Goal: Find specific page/section: Find specific page/section

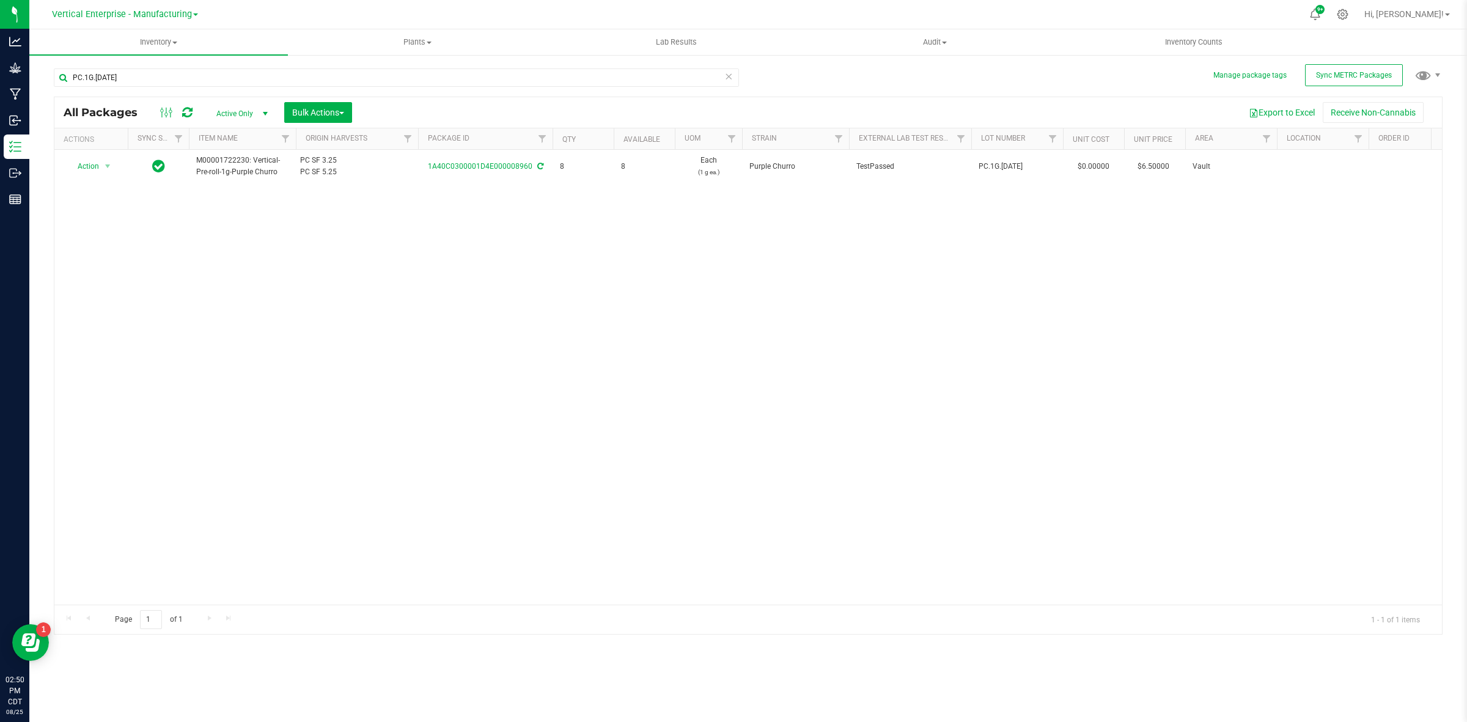
click at [191, 17] on link "Vertical Enterprise - Manufacturing" at bounding box center [125, 14] width 146 height 12
click at [163, 46] on link "Vertical Enterprise - Cultivation" at bounding box center [124, 43] width 178 height 17
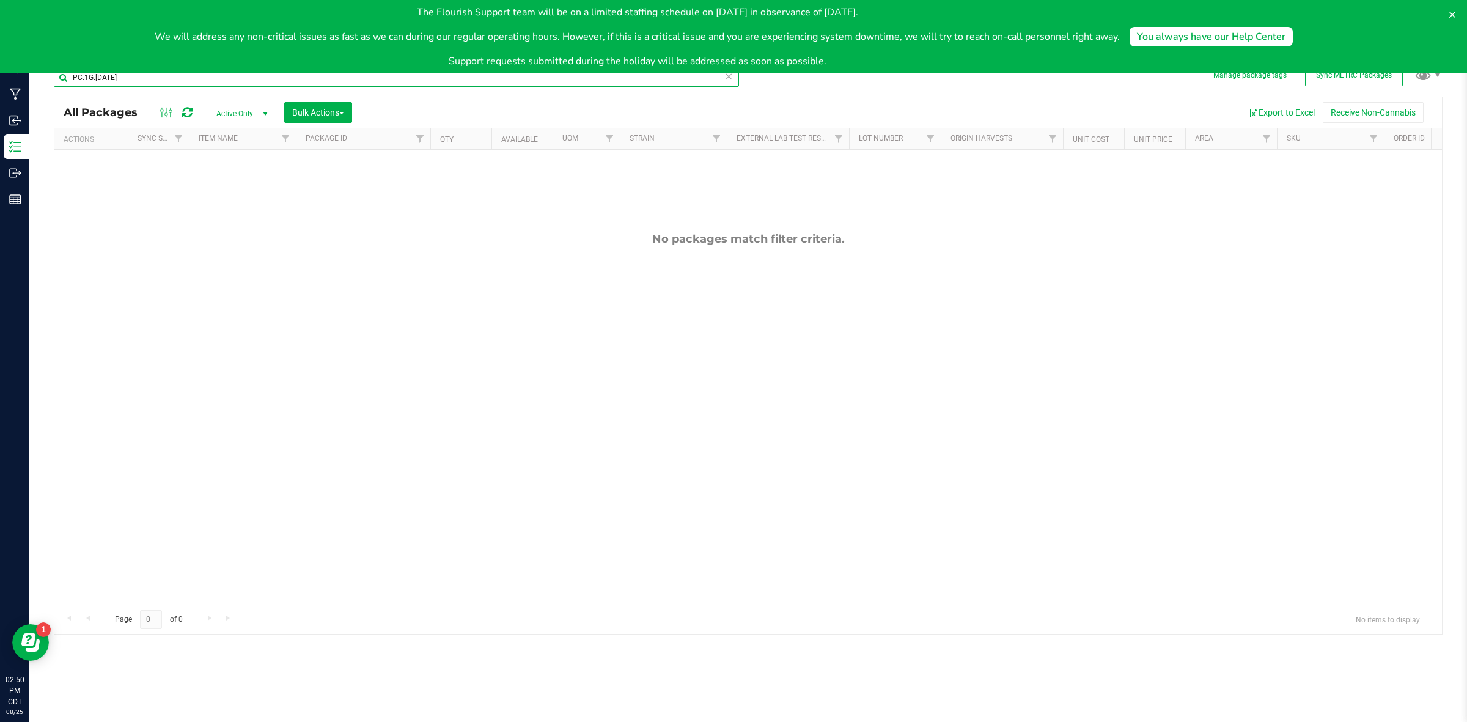
drag, startPoint x: 139, startPoint y: 74, endPoint x: 46, endPoint y: 64, distance: 94.0
click at [46, 64] on div "Manage package tags Sync METRC Packages PC.1G.[DATE] All Packages Active Only A…" at bounding box center [748, 240] width 1438 height 373
paste input "PM SF 3.25.2"
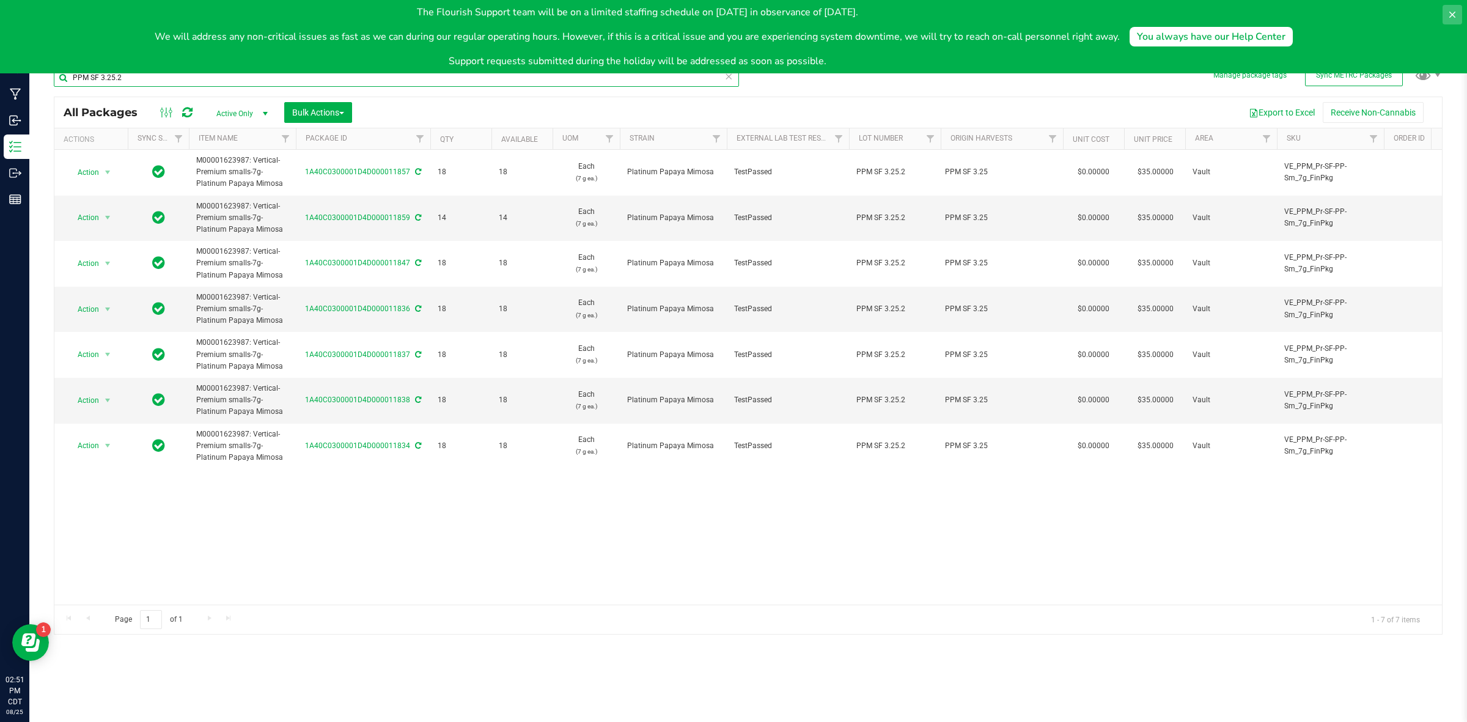
type input "PPM SF 3.25.2"
click at [1455, 15] on icon at bounding box center [1452, 15] width 10 height 10
